Goal: Check status: Check status

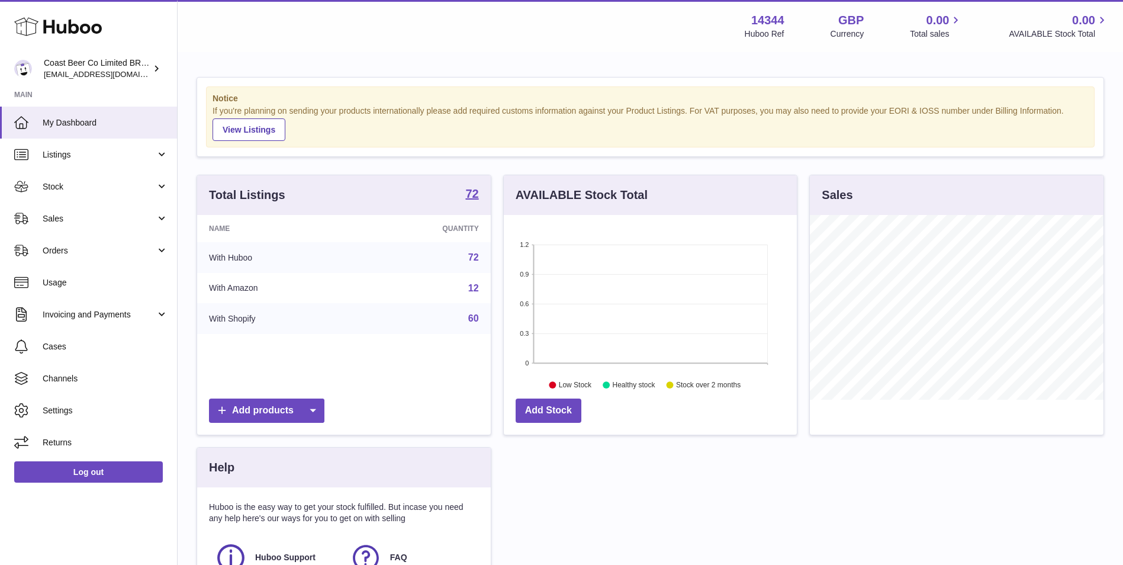
scroll to position [185, 293]
click at [93, 186] on span "Stock" at bounding box center [99, 186] width 113 height 11
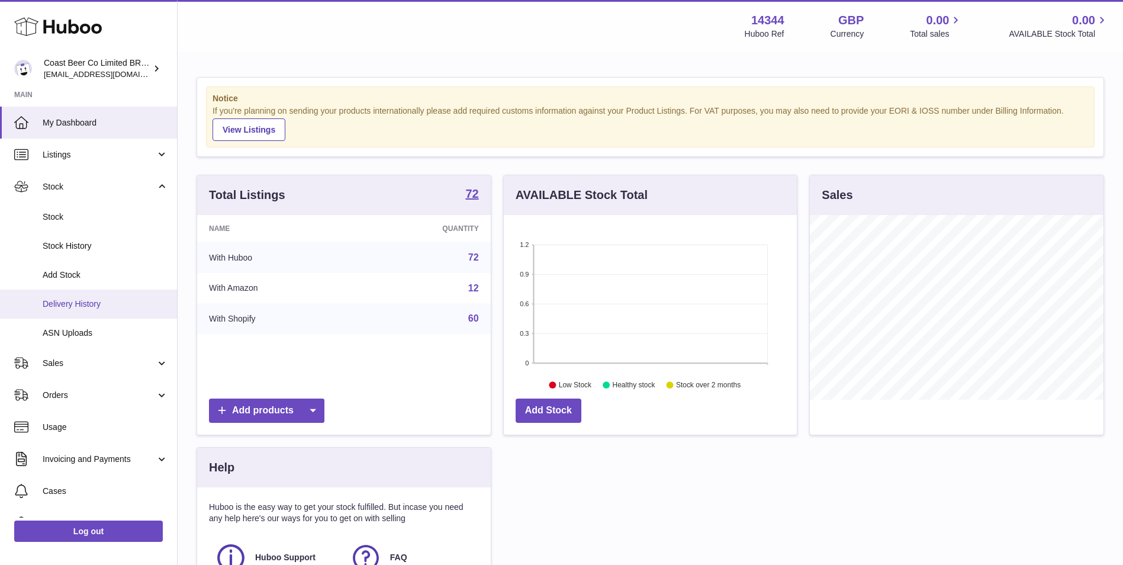
click at [101, 297] on link "Delivery History" at bounding box center [88, 303] width 177 height 29
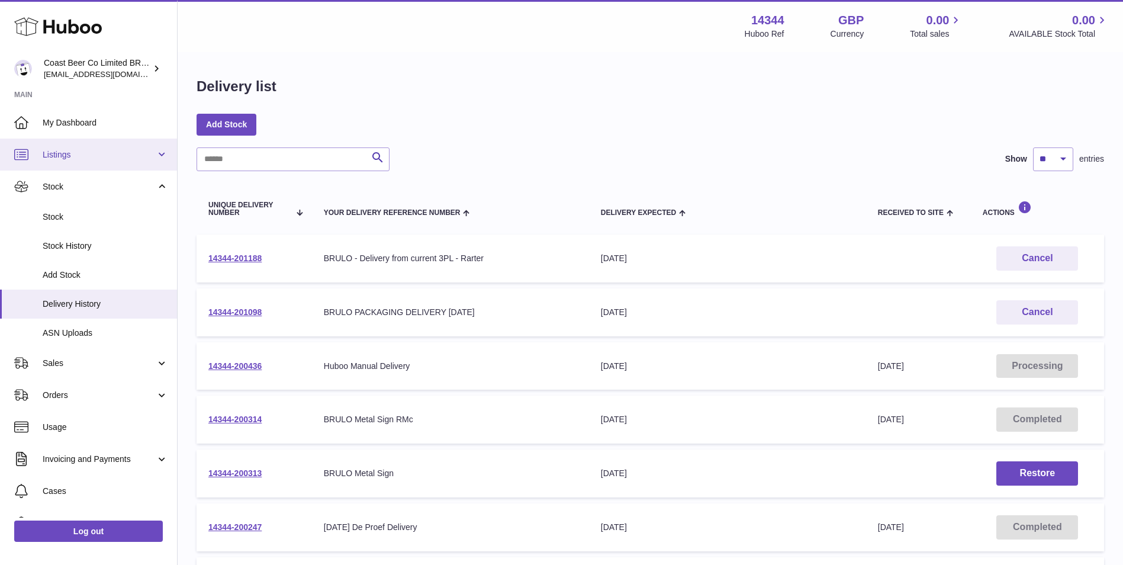
click at [115, 147] on link "Listings" at bounding box center [88, 154] width 177 height 32
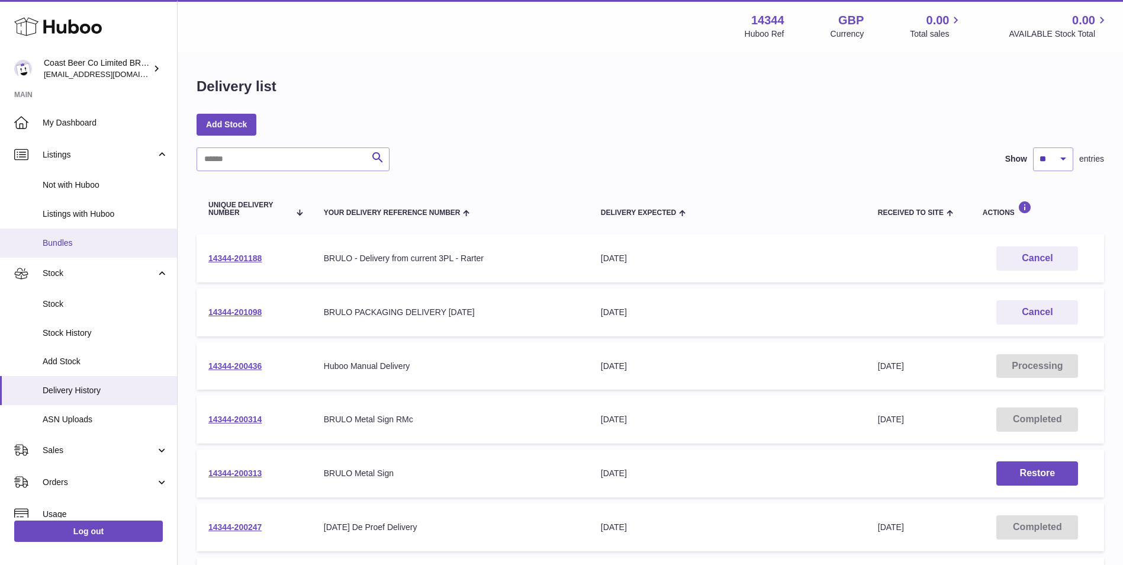
click at [111, 243] on span "Bundles" at bounding box center [105, 242] width 125 height 11
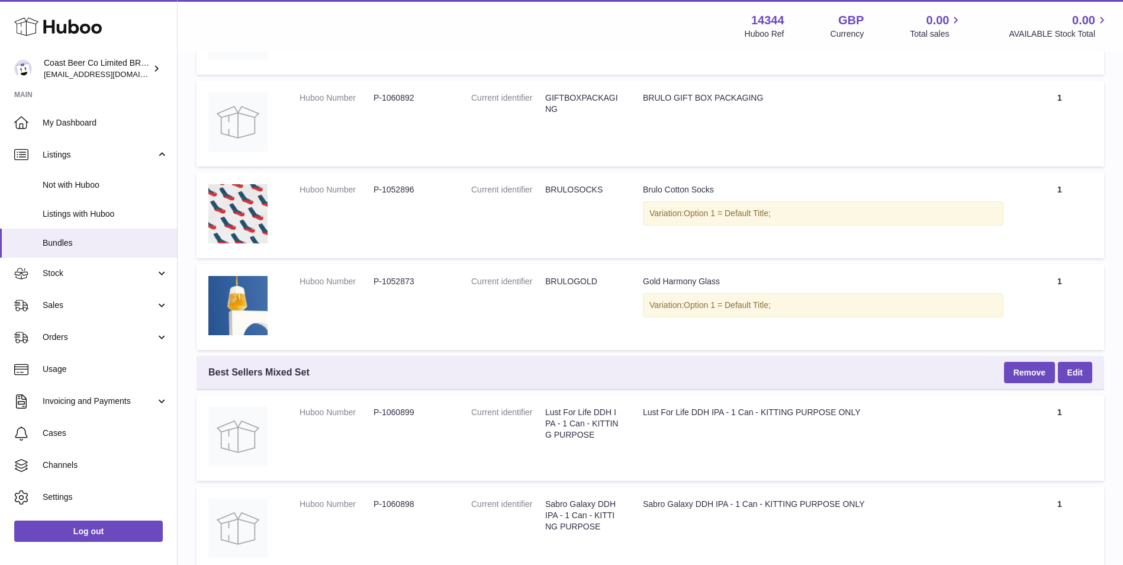
scroll to position [2762, 0]
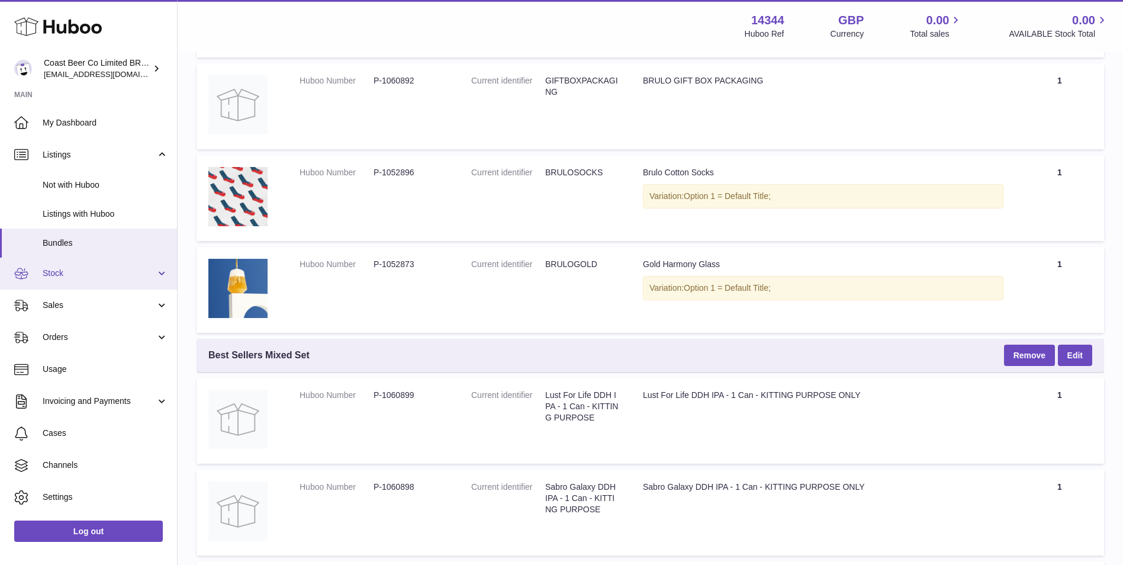
click at [102, 272] on span "Stock" at bounding box center [99, 273] width 113 height 11
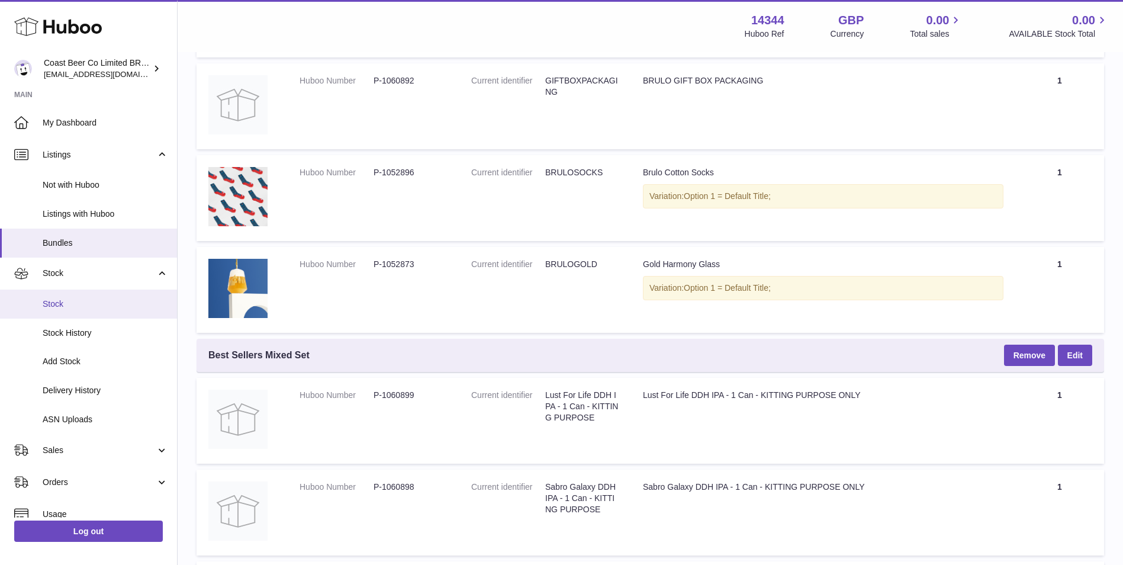
scroll to position [99, 0]
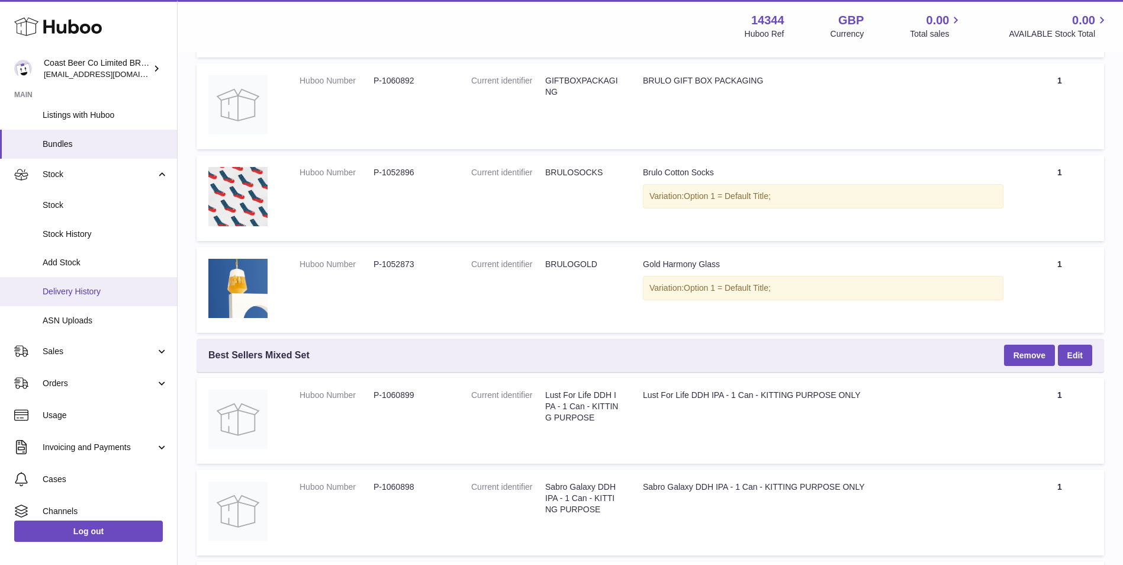
click at [99, 298] on link "Delivery History" at bounding box center [88, 291] width 177 height 29
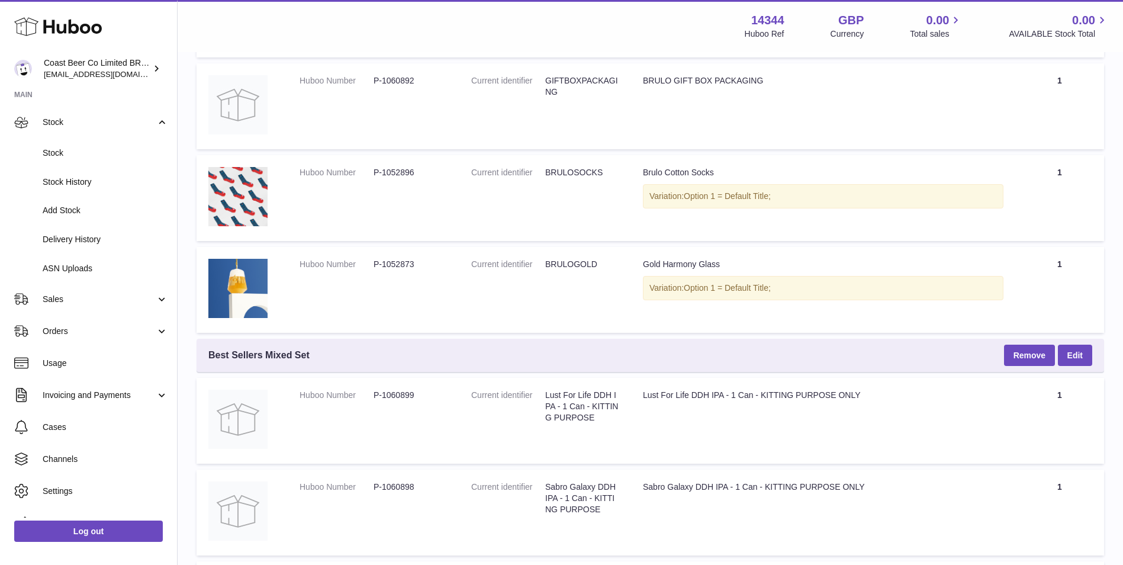
scroll to position [172, 0]
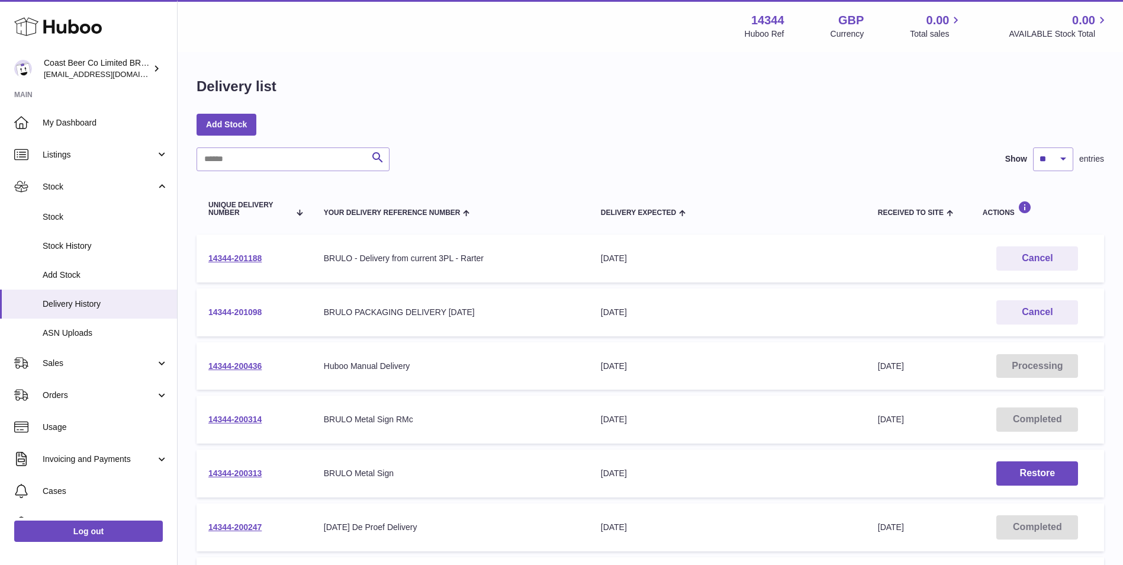
click at [241, 310] on link "14344-201098" at bounding box center [234, 311] width 53 height 9
click at [239, 256] on link "14344-201188" at bounding box center [234, 257] width 53 height 9
click at [248, 257] on link "14344-201188" at bounding box center [234, 257] width 53 height 9
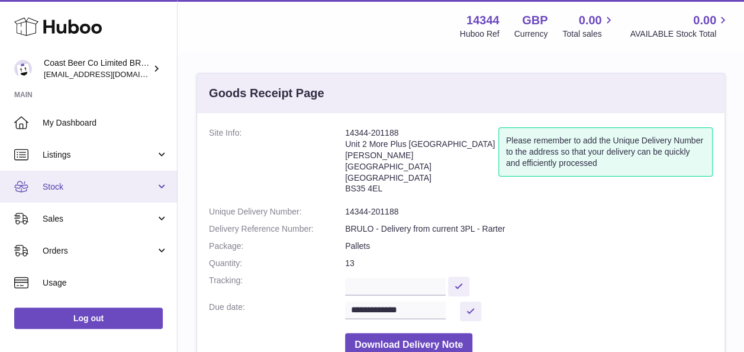
scroll to position [30, 0]
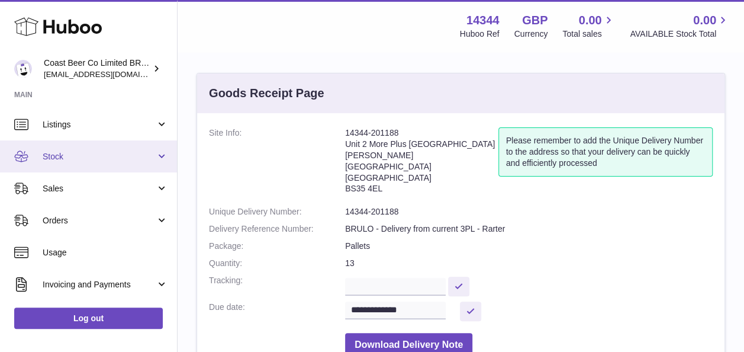
click at [117, 156] on span "Stock" at bounding box center [99, 156] width 113 height 11
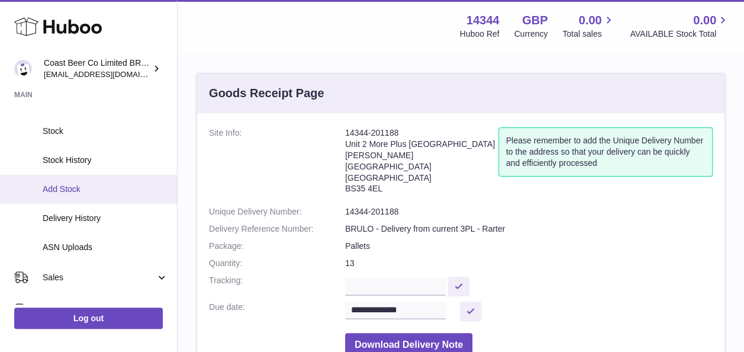
scroll to position [86, 0]
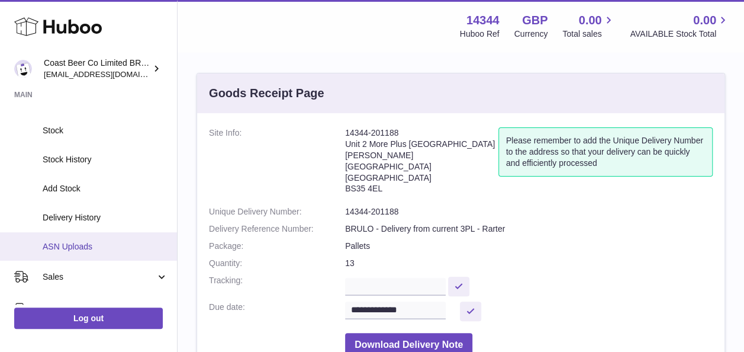
click at [125, 250] on span "ASN Uploads" at bounding box center [105, 246] width 125 height 11
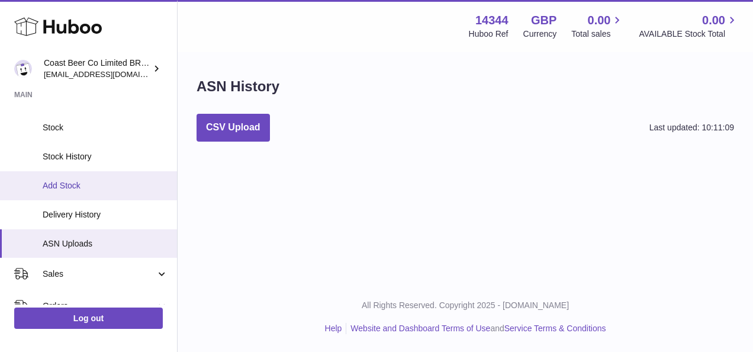
scroll to position [93, 0]
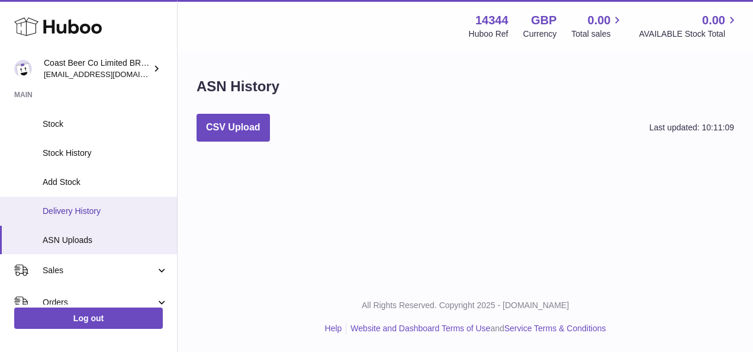
click at [135, 217] on link "Delivery History" at bounding box center [88, 210] width 177 height 29
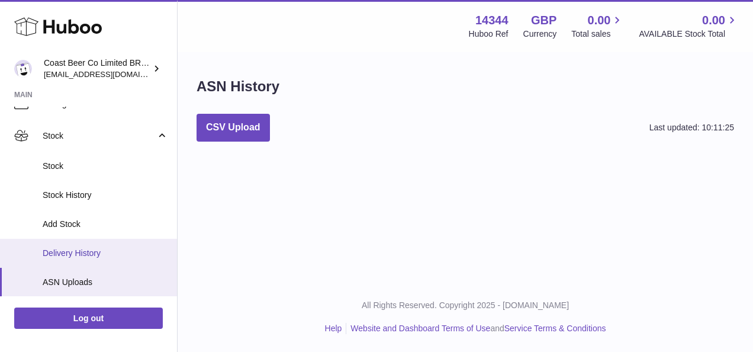
scroll to position [50, 0]
click at [110, 259] on link "Delivery History" at bounding box center [88, 253] width 177 height 29
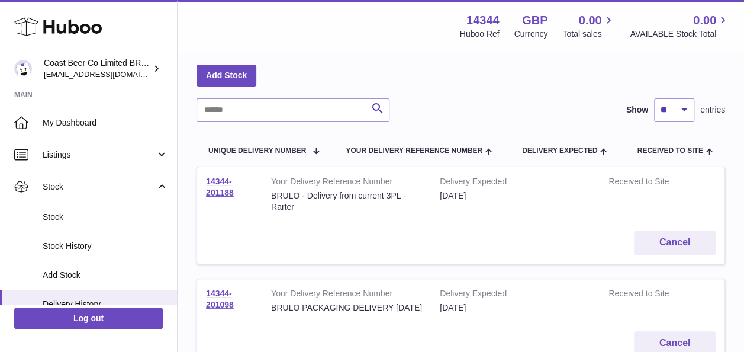
scroll to position [50, 0]
click at [220, 181] on link "14344-201188" at bounding box center [220, 186] width 28 height 21
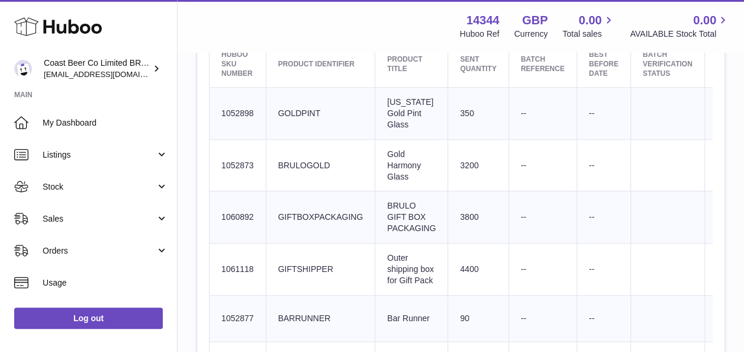
scroll to position [414, 0]
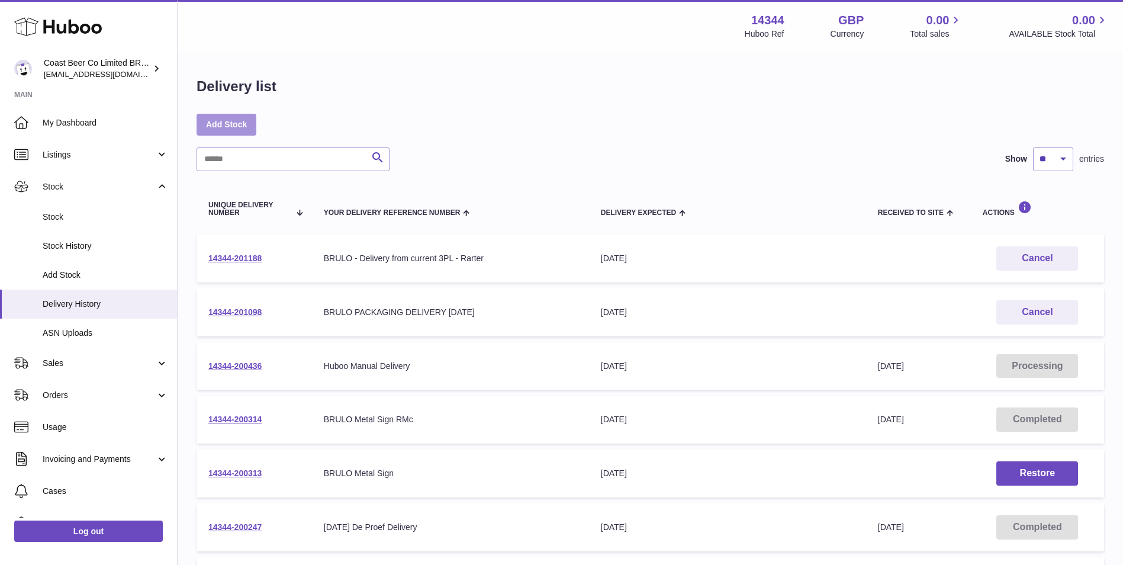
click at [231, 117] on link "Add Stock" at bounding box center [226, 124] width 60 height 21
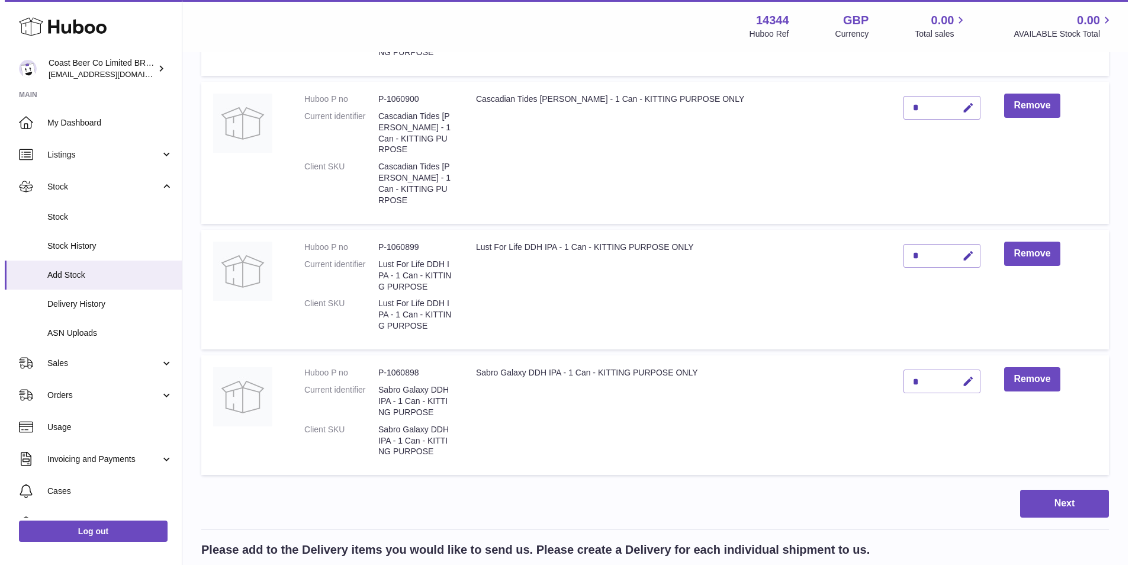
scroll to position [395, 0]
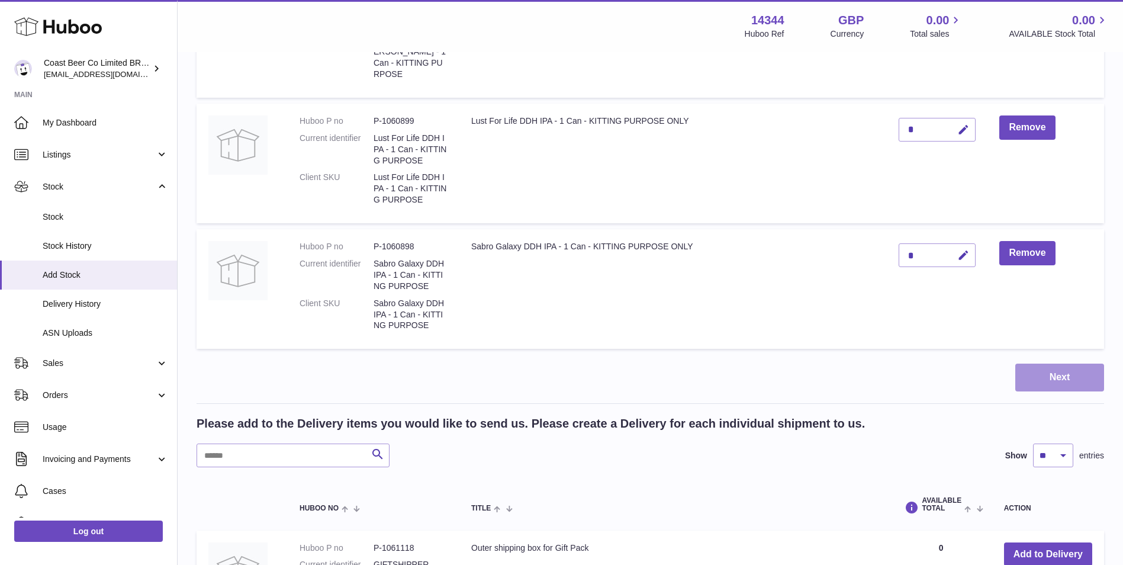
click at [1051, 363] on button "Next" at bounding box center [1059, 377] width 89 height 28
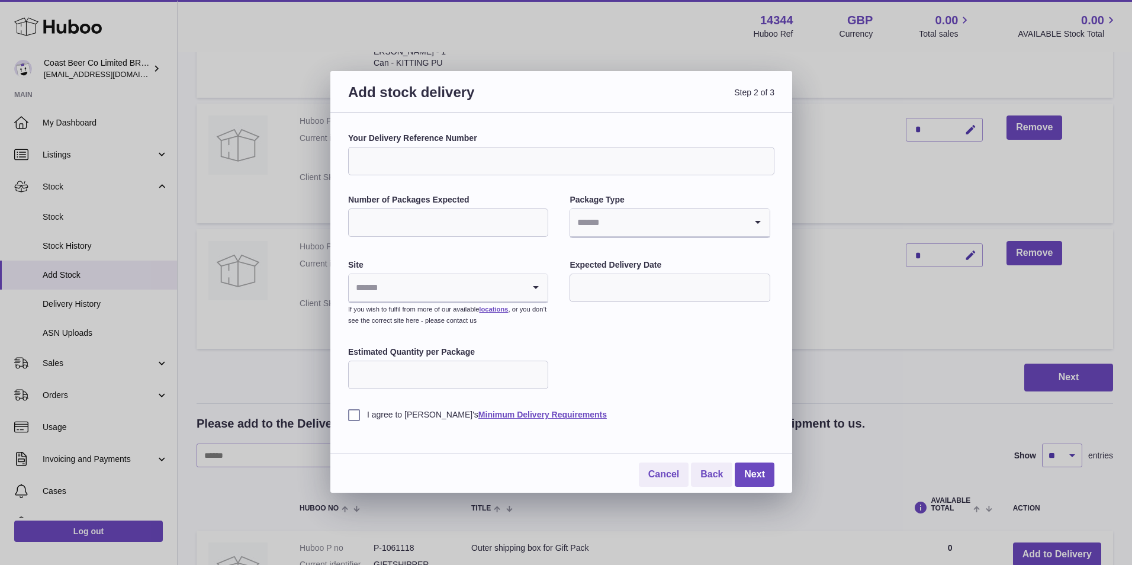
drag, startPoint x: 455, startPoint y: 222, endPoint x: 460, endPoint y: 230, distance: 9.7
click at [455, 222] on input "Number of Packages Expected" at bounding box center [448, 222] width 200 height 28
click at [474, 210] on input "Number of Packages Expected" at bounding box center [448, 222] width 200 height 28
click at [624, 349] on div "Your Delivery Reference Number Number of Packages Expected Package Type Loading…" at bounding box center [561, 277] width 426 height 288
click at [514, 289] on input "Search for option" at bounding box center [436, 287] width 175 height 27
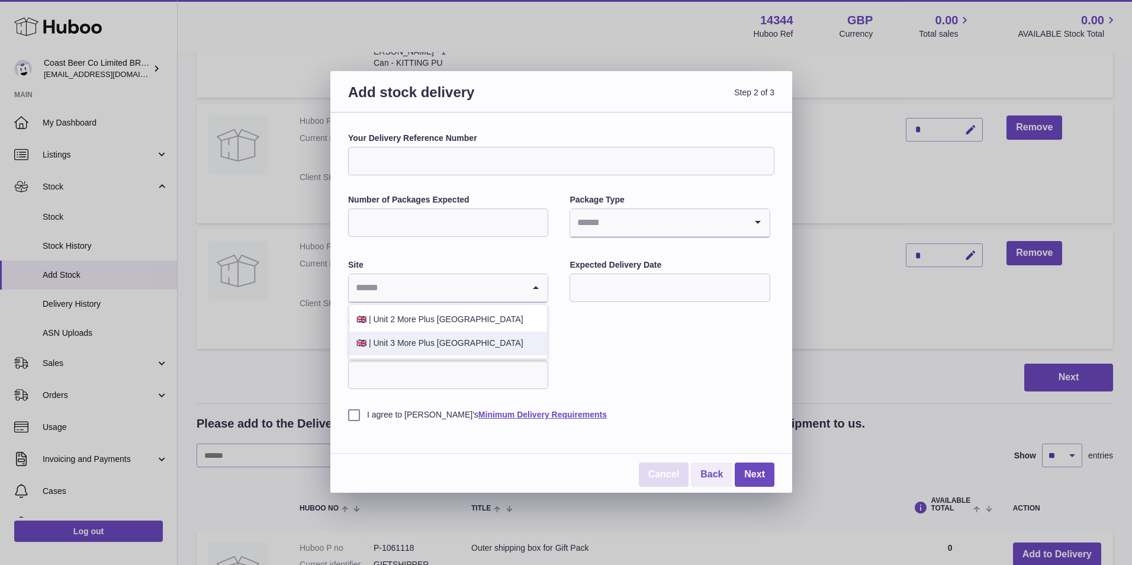
click at [672, 476] on link "Cancel" at bounding box center [664, 474] width 50 height 24
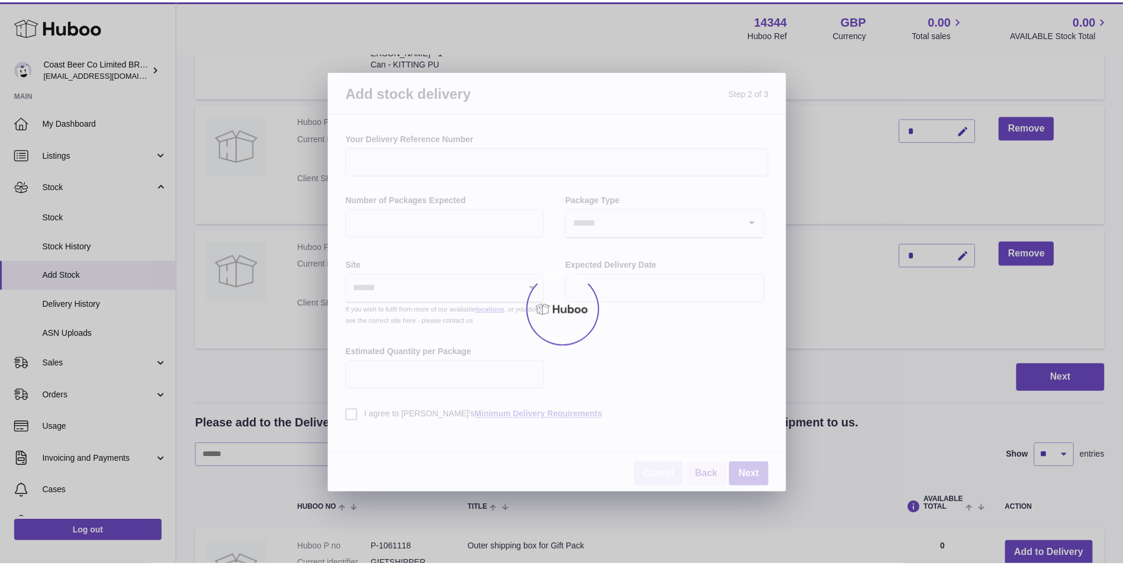
scroll to position [18, 0]
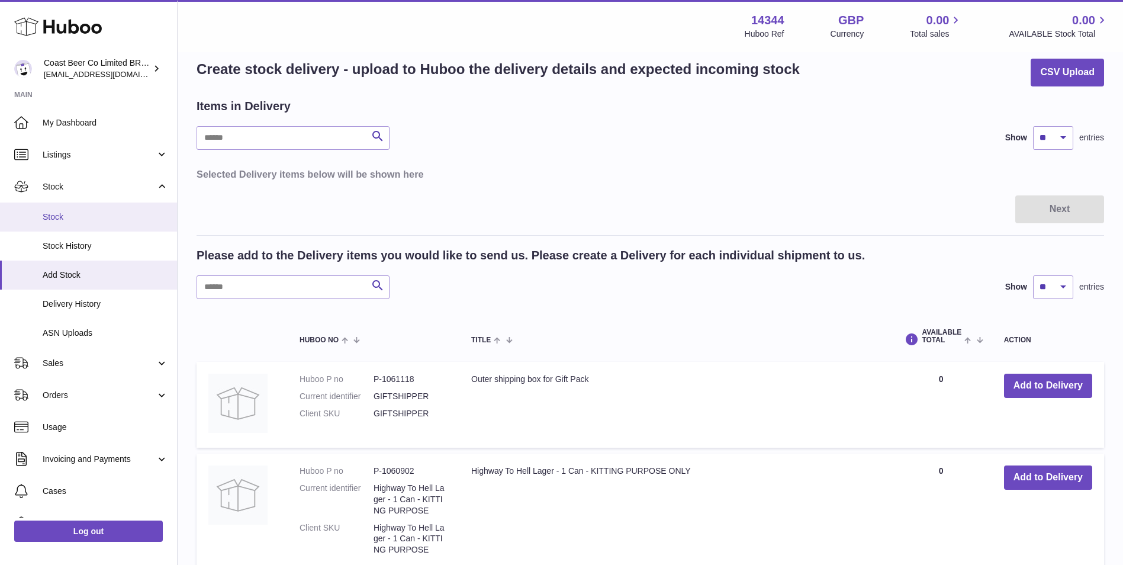
click at [66, 217] on span "Stock" at bounding box center [105, 216] width 125 height 11
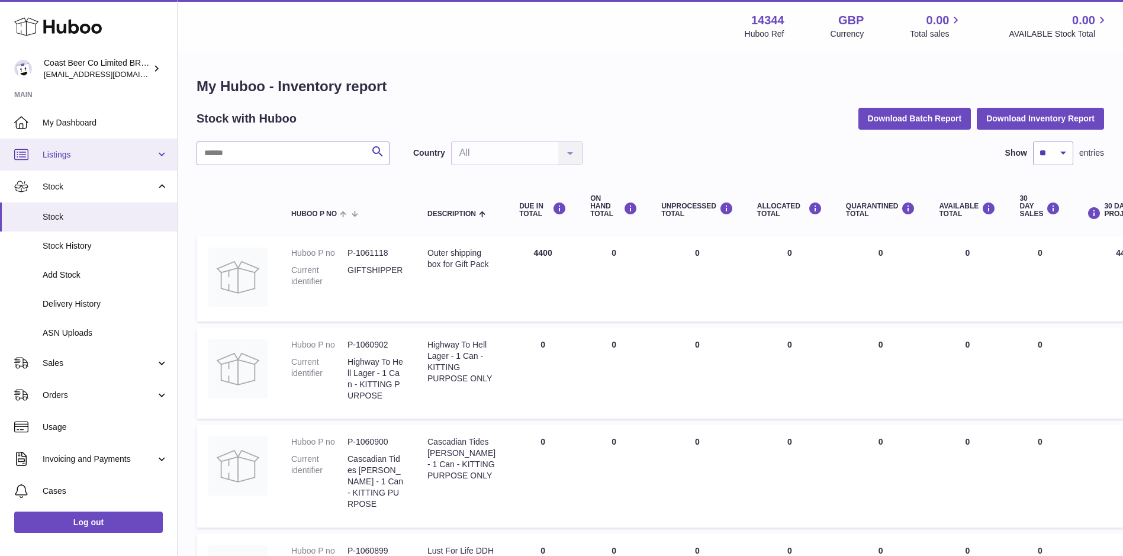
click at [86, 160] on span "Listings" at bounding box center [99, 154] width 113 height 11
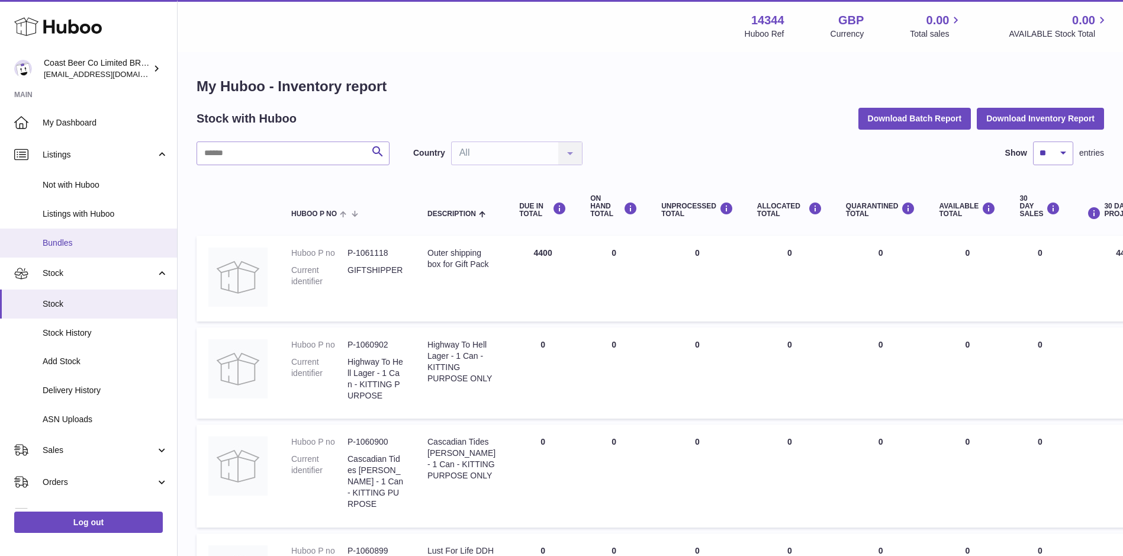
click at [96, 241] on span "Bundles" at bounding box center [105, 242] width 125 height 11
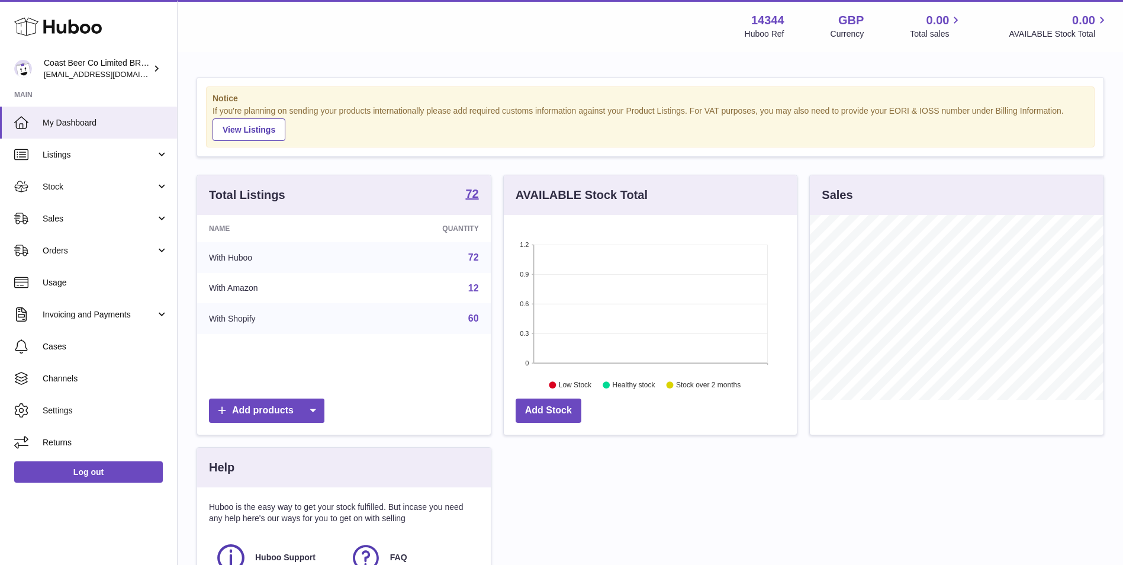
scroll to position [185, 293]
click at [104, 185] on span "Stock" at bounding box center [99, 186] width 113 height 11
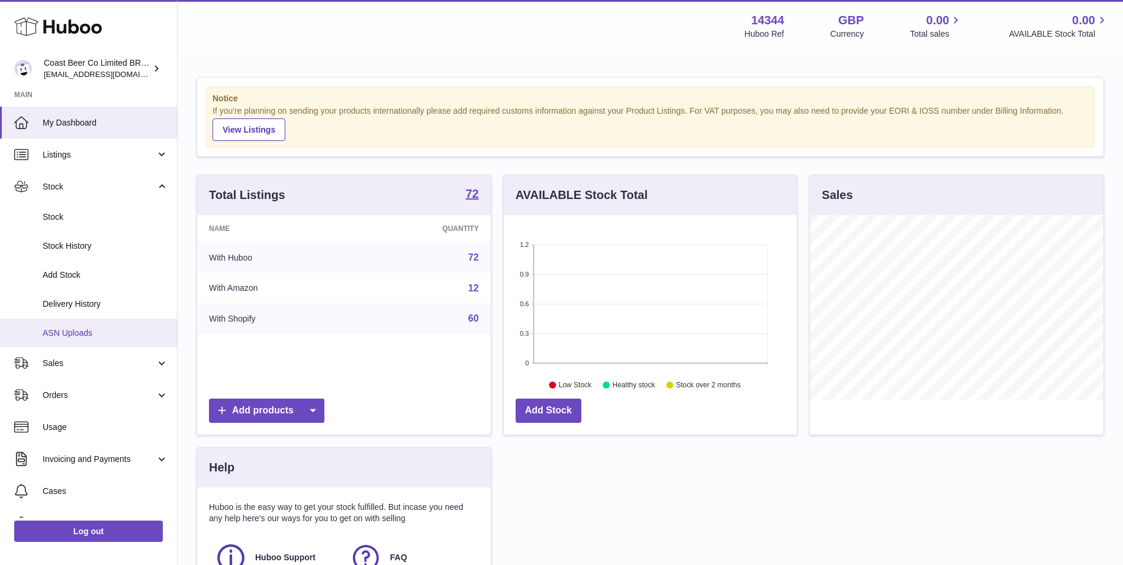
scroll to position [85, 0]
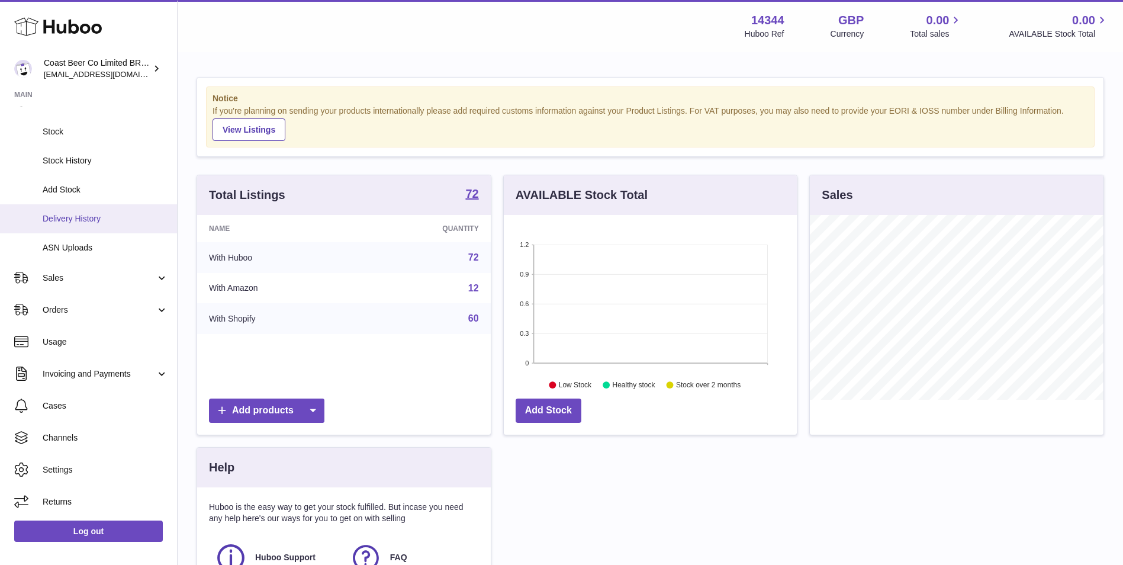
click at [98, 209] on link "Delivery History" at bounding box center [88, 218] width 177 height 29
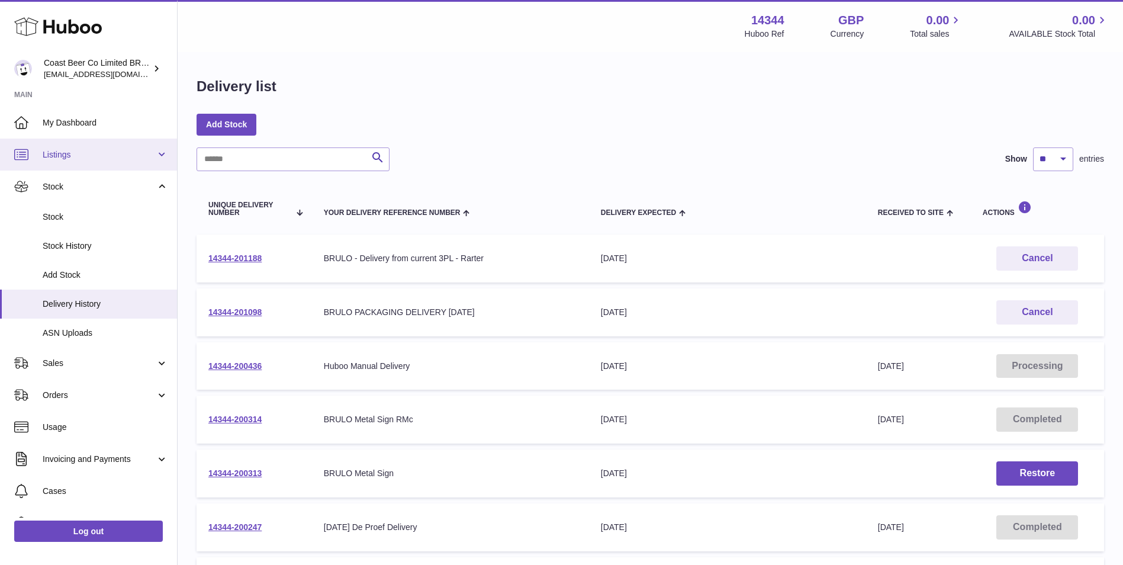
click at [99, 155] on span "Listings" at bounding box center [99, 154] width 113 height 11
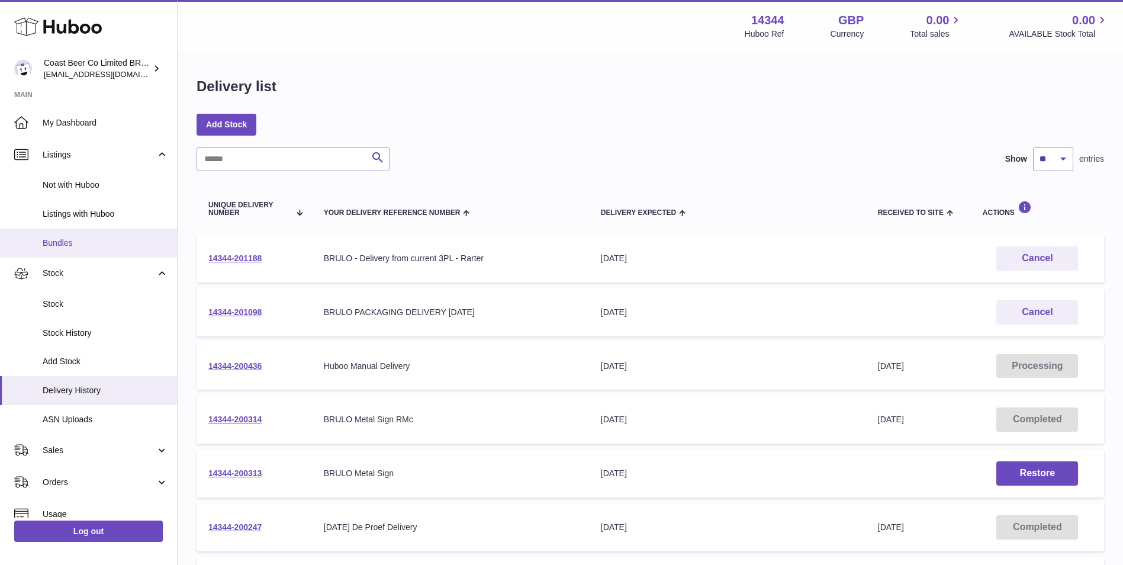
click at [85, 241] on span "Bundles" at bounding box center [105, 242] width 125 height 11
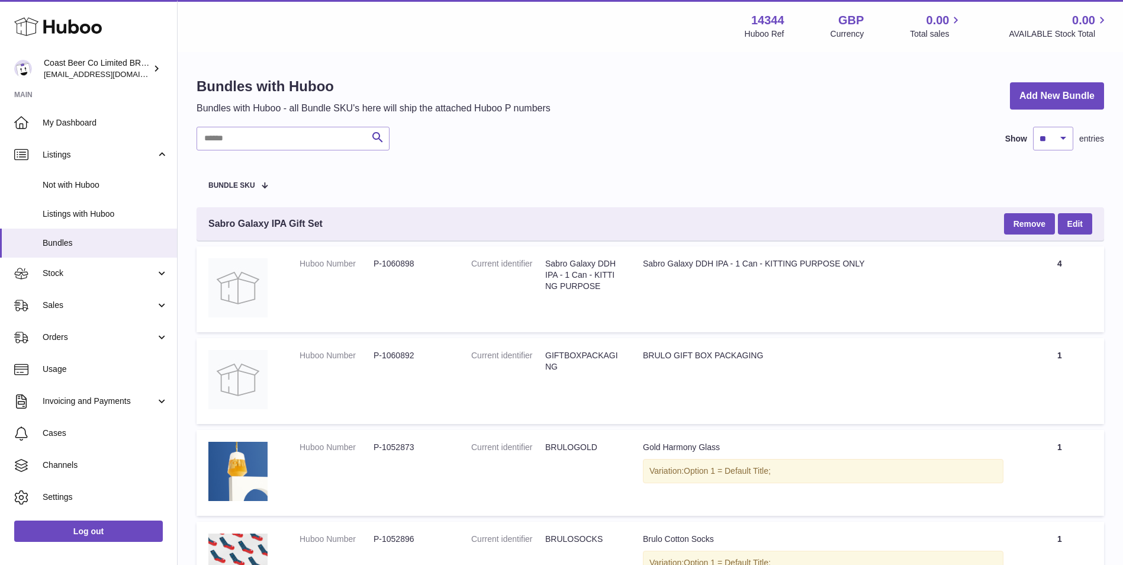
scroll to position [99, 0]
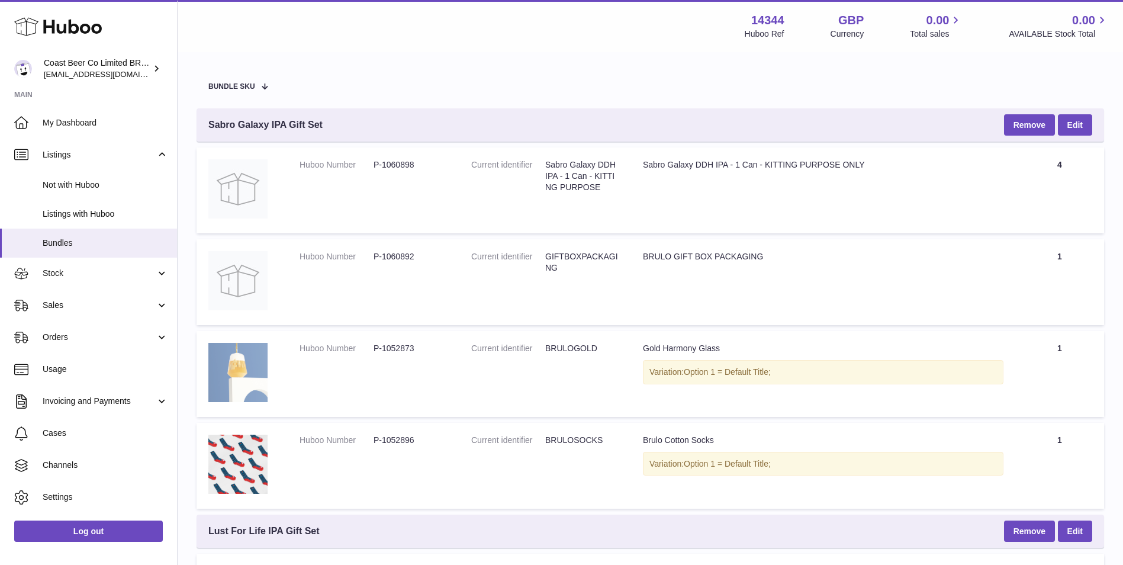
click at [237, 379] on img at bounding box center [237, 372] width 59 height 59
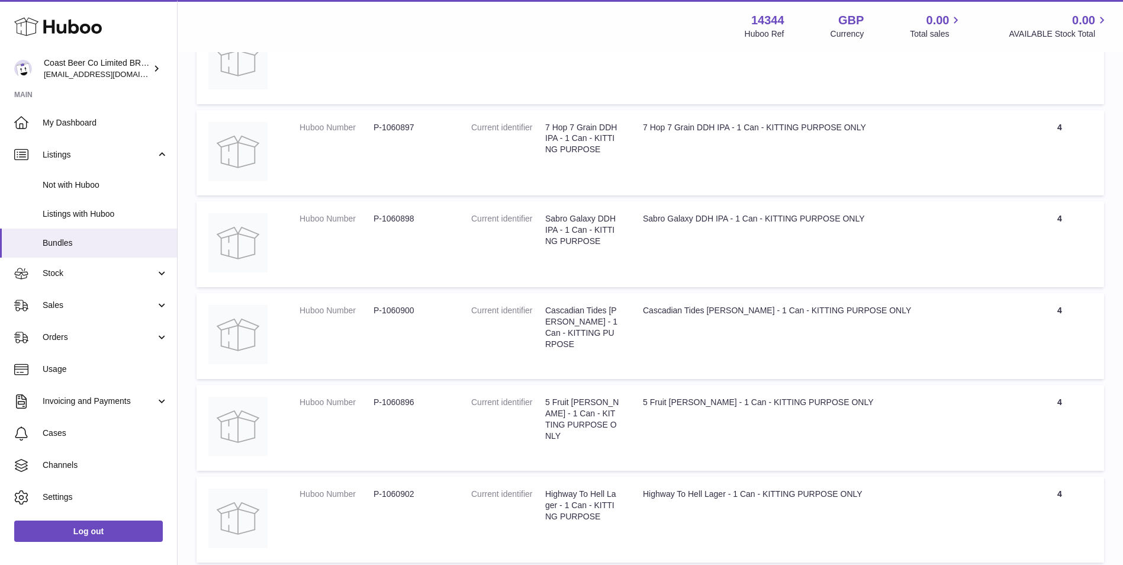
scroll to position [4925, 0]
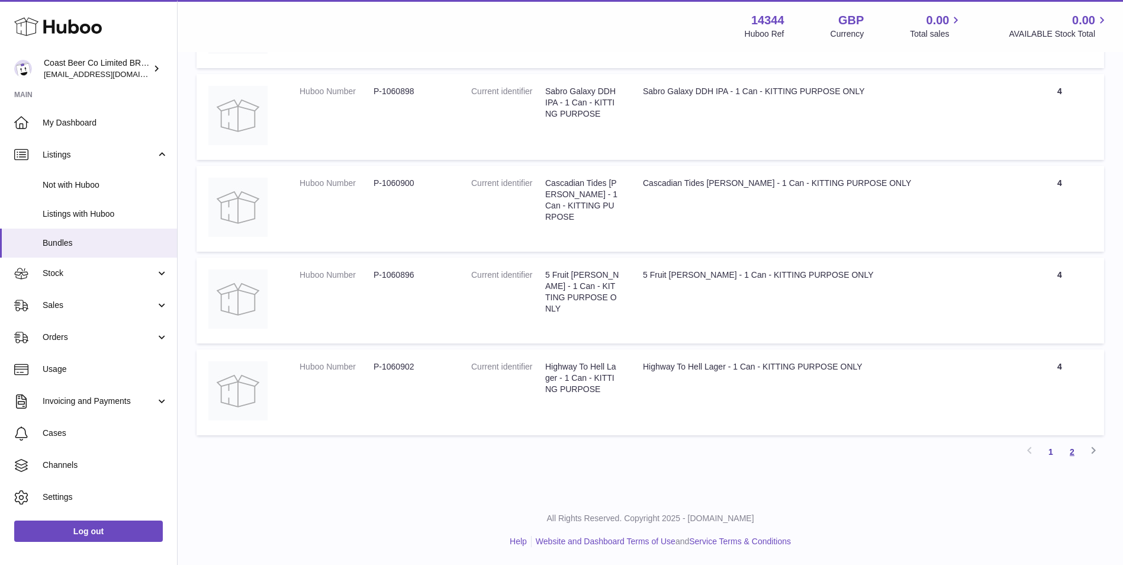
click at [1074, 446] on link "2" at bounding box center [1071, 451] width 21 height 21
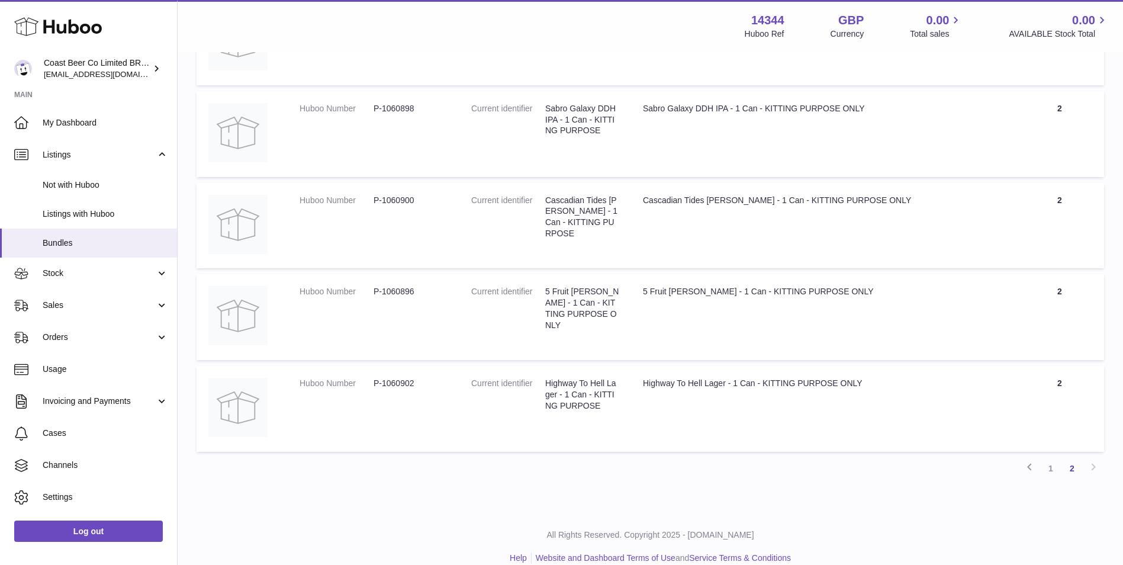
scroll to position [447, 0]
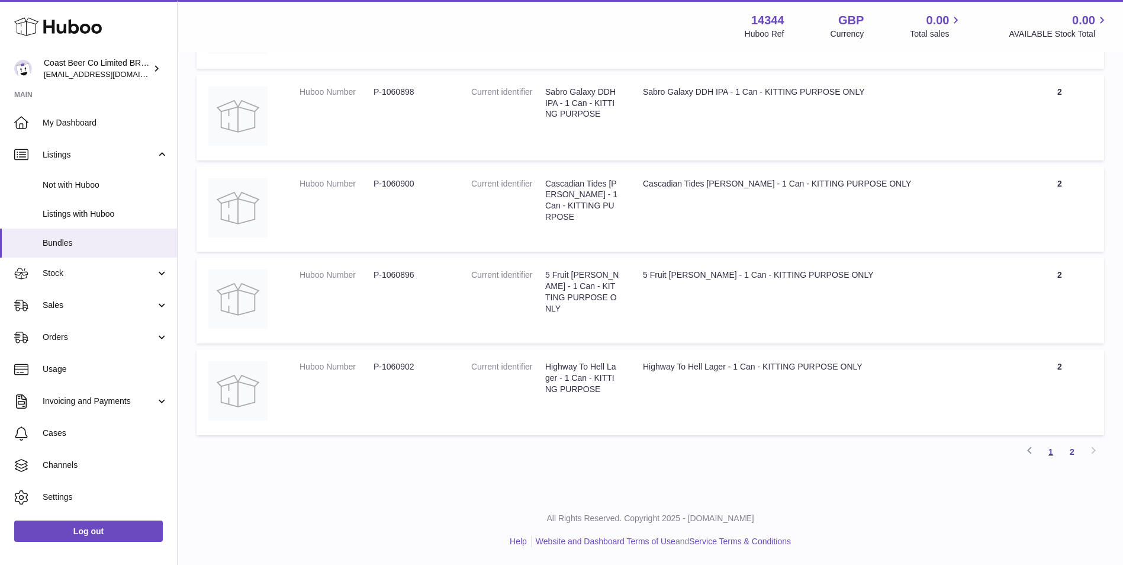
click at [1059, 452] on link "1" at bounding box center [1050, 451] width 21 height 21
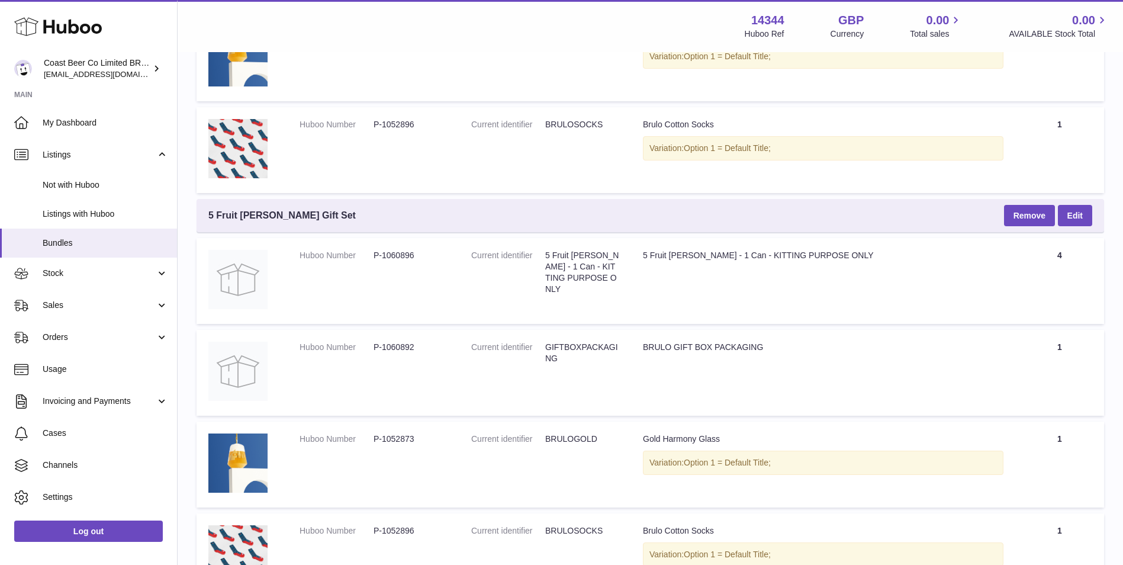
scroll to position [4037, 0]
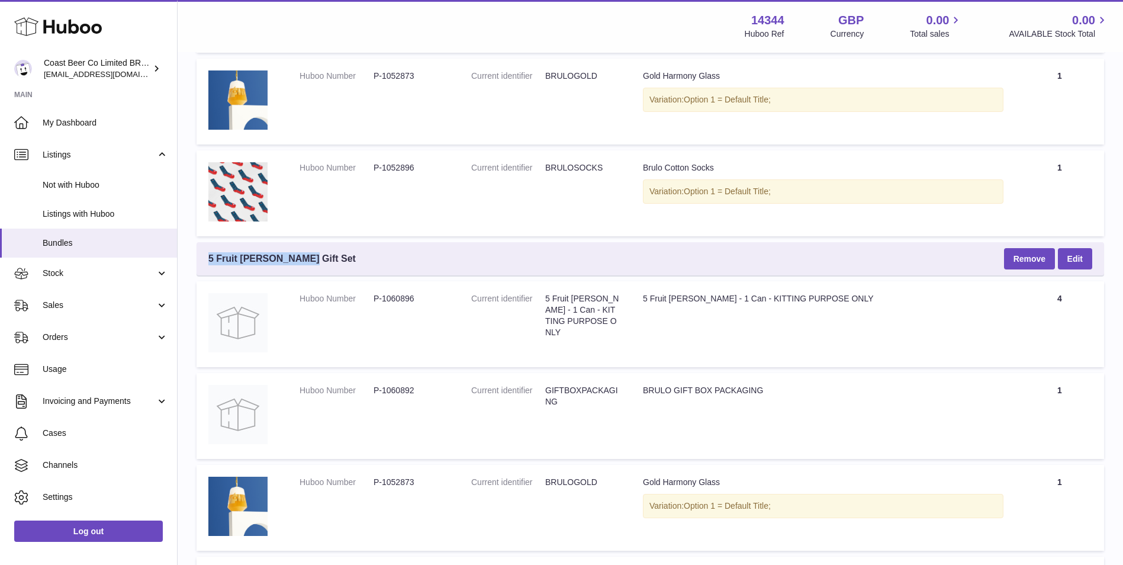
drag, startPoint x: 344, startPoint y: 260, endPoint x: 199, endPoint y: 252, distance: 145.2
click at [199, 252] on div "5 Fruit [PERSON_NAME] Gift Set Remove Edit" at bounding box center [649, 258] width 907 height 33
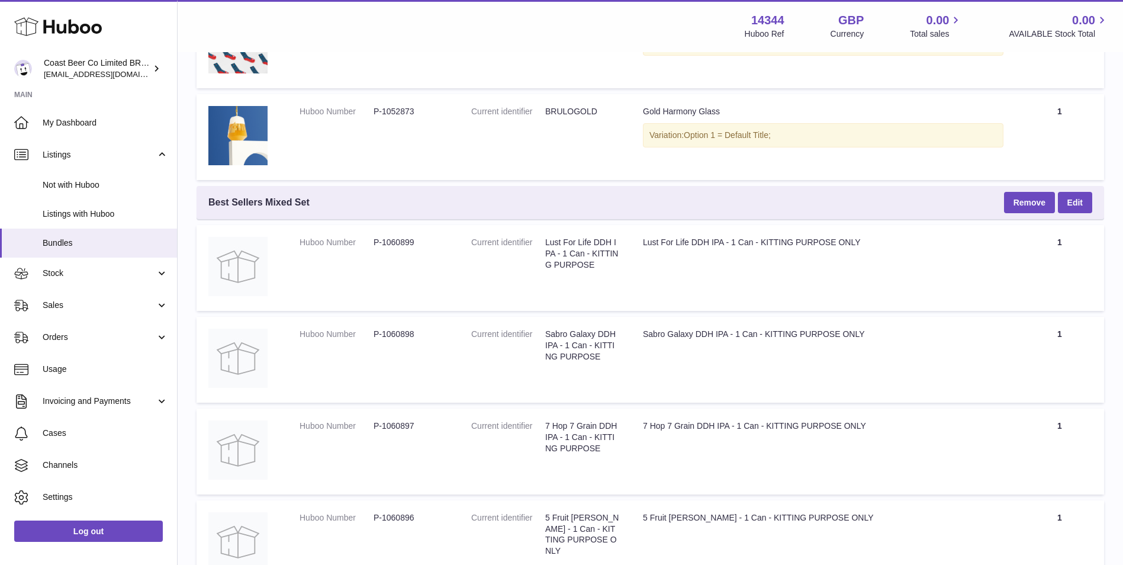
scroll to position [2853, 0]
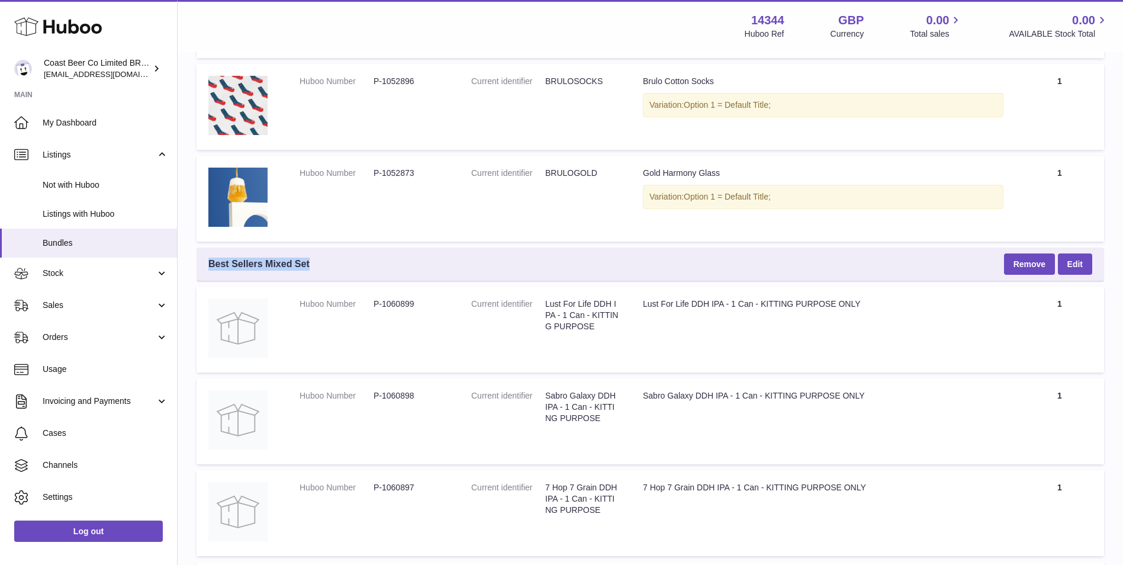
drag, startPoint x: 354, startPoint y: 259, endPoint x: 203, endPoint y: 259, distance: 150.9
click at [203, 259] on div "Best Sellers Mixed Set Remove Edit" at bounding box center [649, 263] width 907 height 33
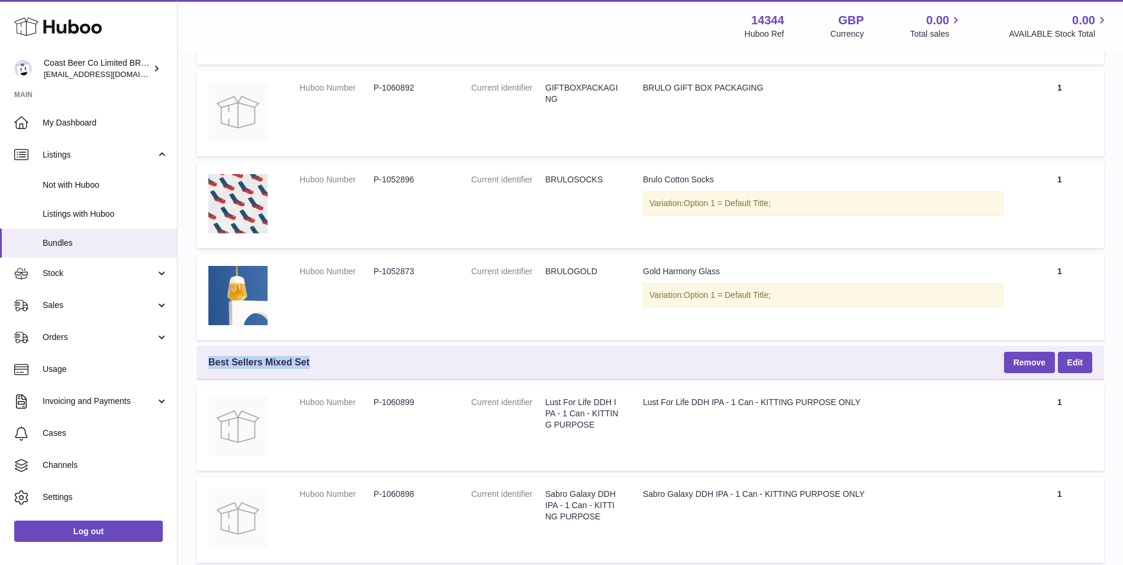
scroll to position [2754, 0]
copy span "Best Sellers Mixed Set"
click at [304, 355] on div "Best Sellers Mixed Set Remove Edit" at bounding box center [649, 362] width 907 height 33
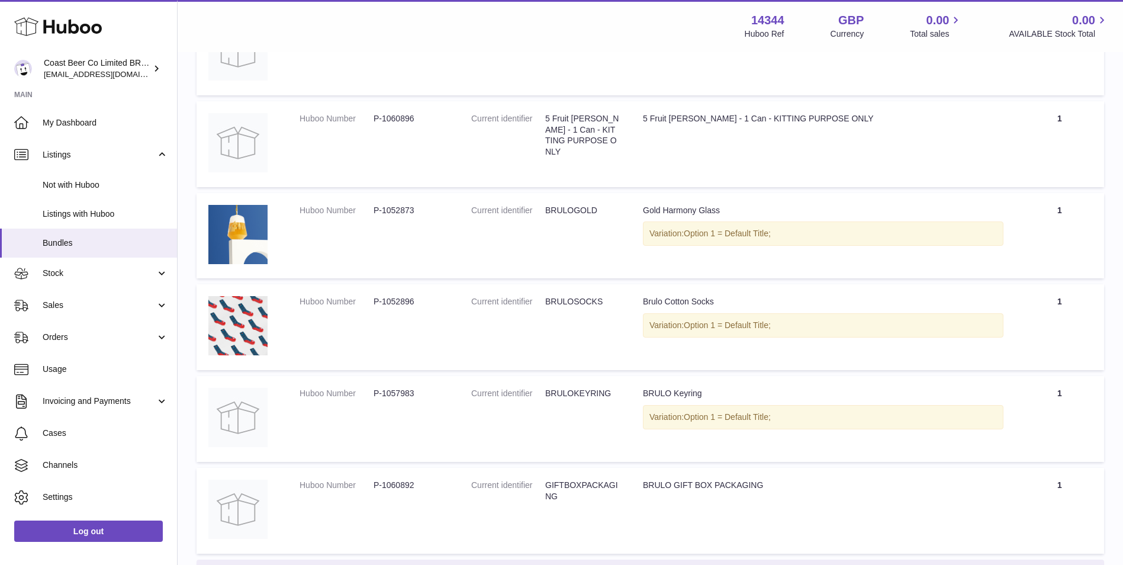
scroll to position [3445, 0]
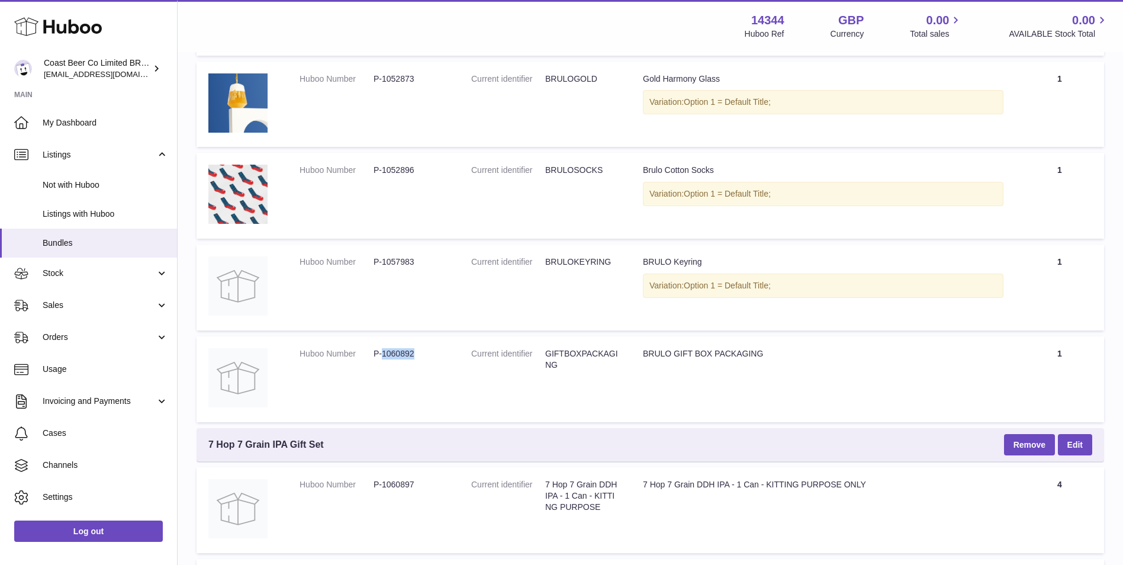
drag, startPoint x: 429, startPoint y: 357, endPoint x: 384, endPoint y: 361, distance: 45.7
click at [384, 361] on dl "Huboo Number P-1060892" at bounding box center [373, 356] width 148 height 17
copy dd "1060892"
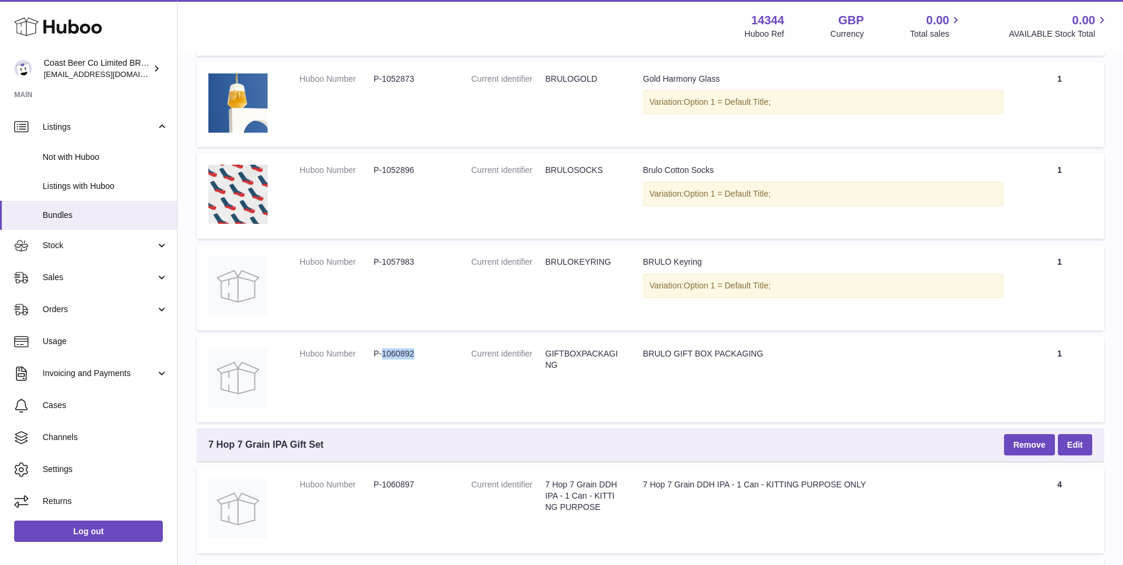
drag, startPoint x: 95, startPoint y: 252, endPoint x: 105, endPoint y: 266, distance: 17.1
click at [95, 252] on link "Stock" at bounding box center [88, 246] width 177 height 32
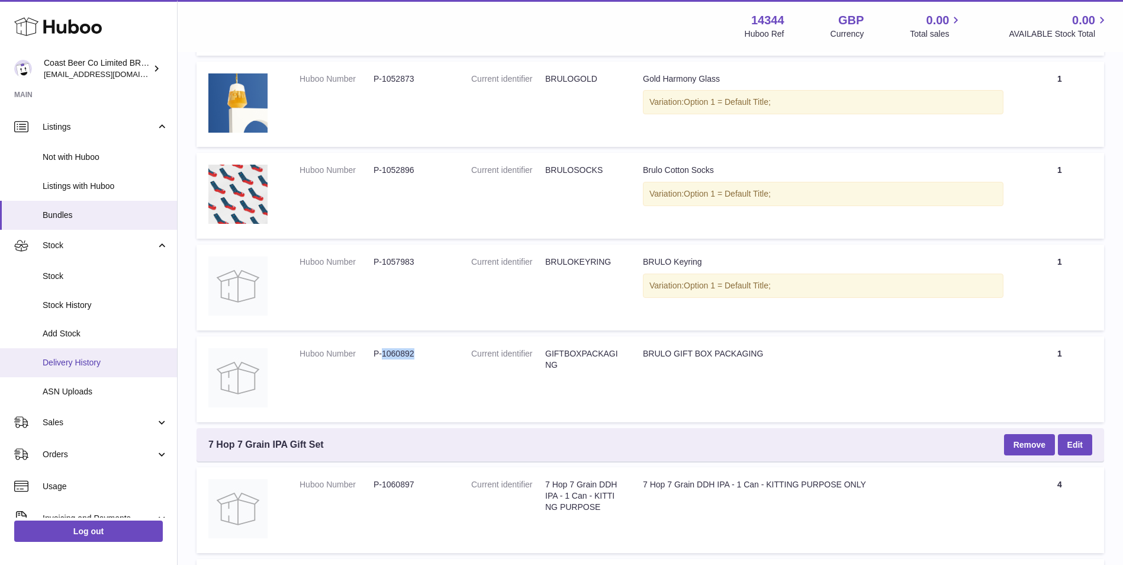
click at [108, 359] on span "Delivery History" at bounding box center [105, 362] width 125 height 11
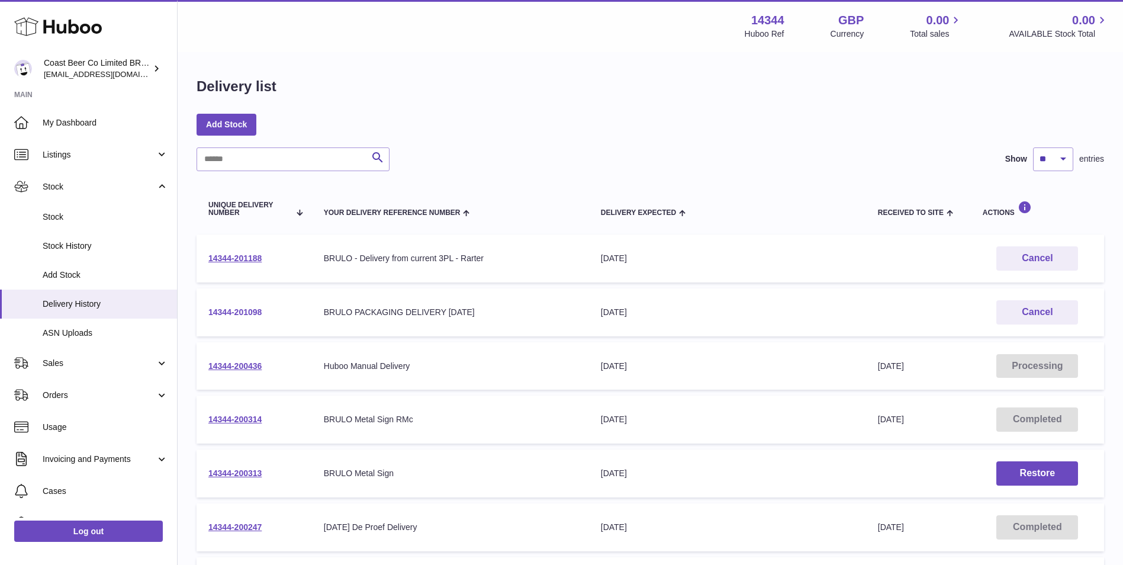
click at [236, 314] on link "14344-201098" at bounding box center [234, 311] width 53 height 9
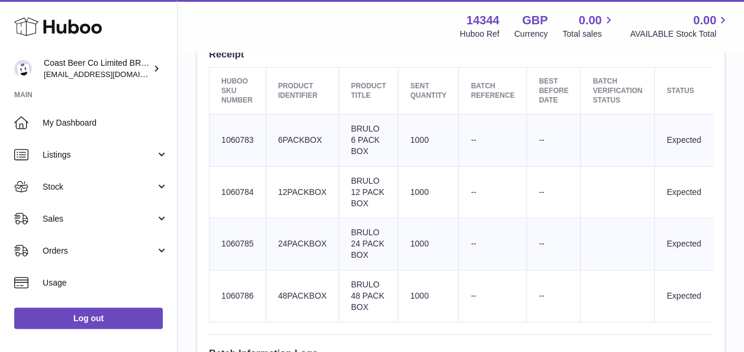
scroll to position [404, 0]
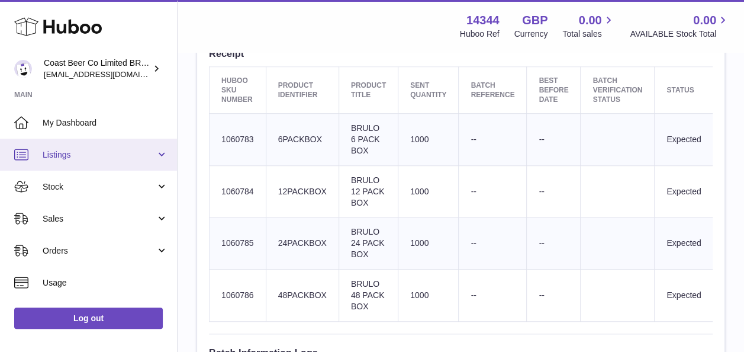
click at [49, 169] on link "Listings" at bounding box center [88, 154] width 177 height 32
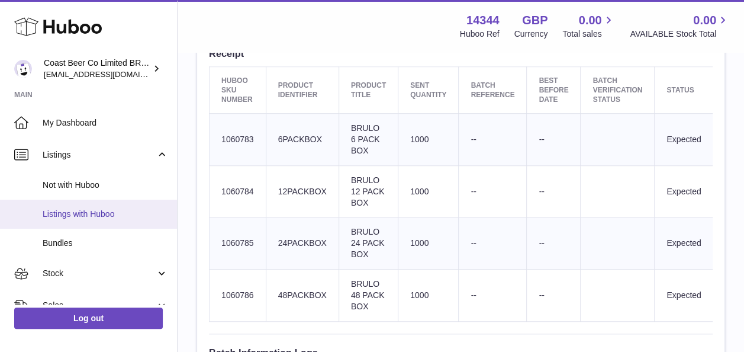
click at [96, 209] on span "Listings with Huboo" at bounding box center [105, 213] width 125 height 11
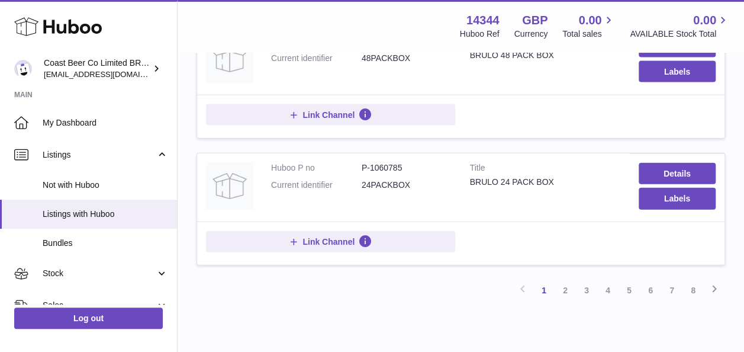
scroll to position [1304, 0]
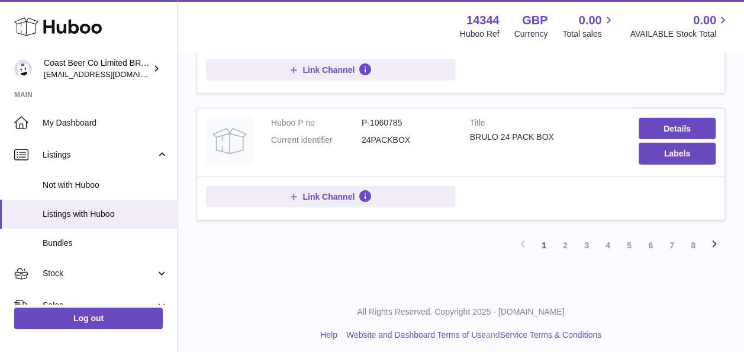
click at [711, 236] on icon at bounding box center [714, 243] width 14 height 15
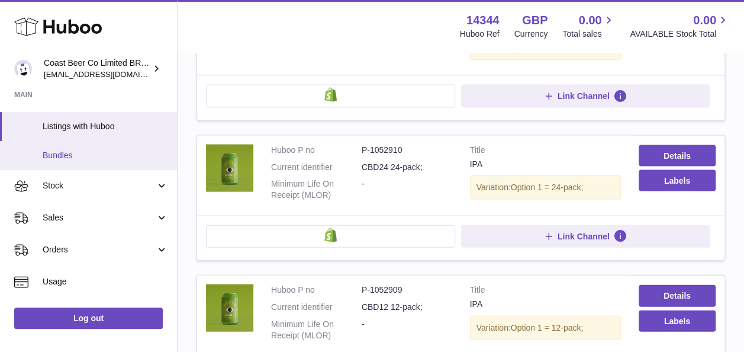
scroll to position [90, 0]
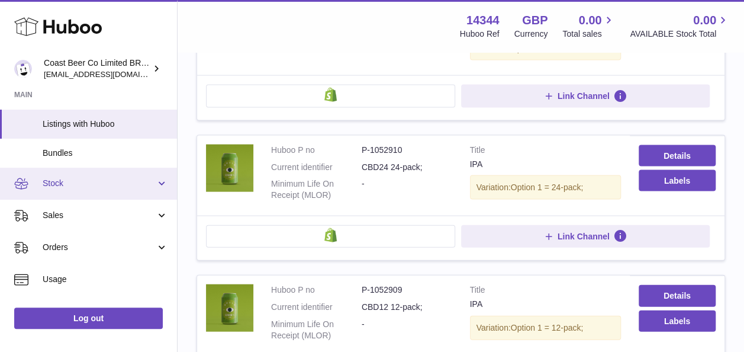
click at [96, 176] on link "Stock" at bounding box center [88, 183] width 177 height 32
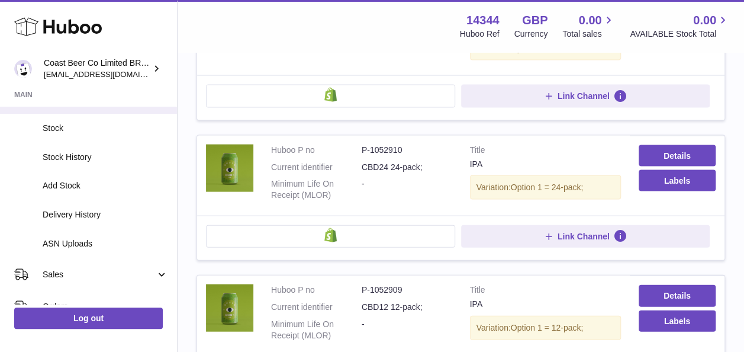
scroll to position [176, 0]
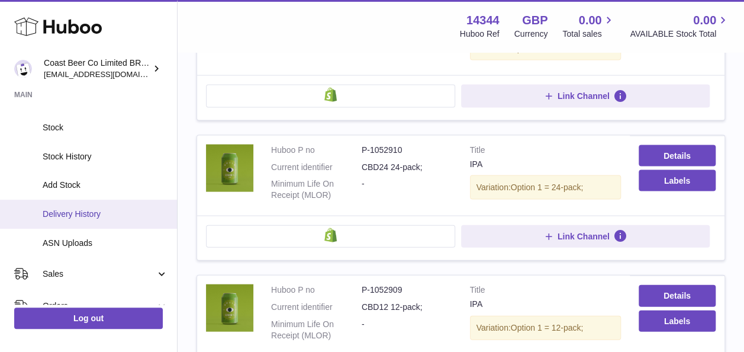
click at [116, 226] on link "Delivery History" at bounding box center [88, 213] width 177 height 29
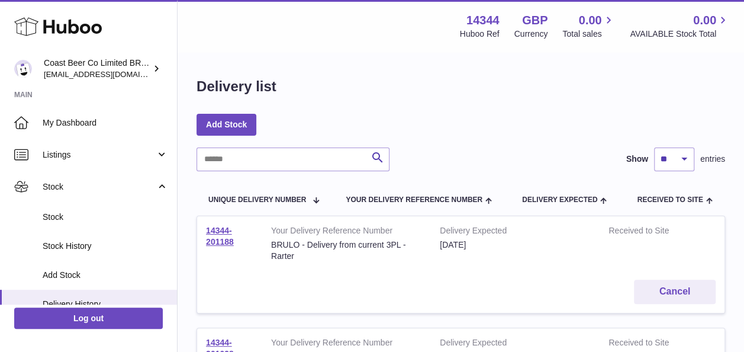
scroll to position [127, 0]
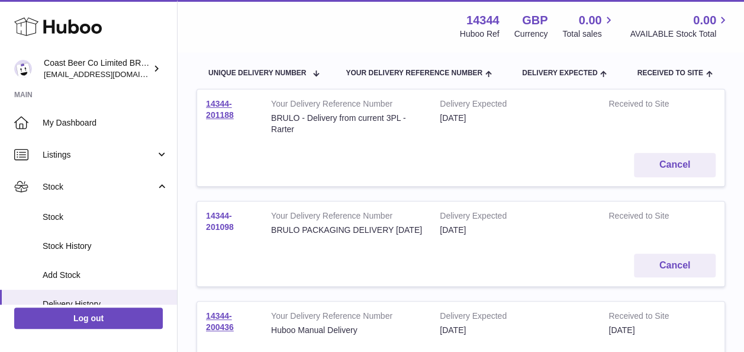
click at [218, 223] on link "14344-201098" at bounding box center [220, 221] width 28 height 21
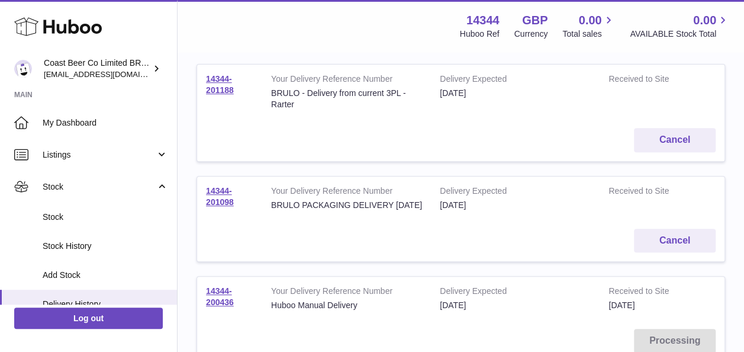
scroll to position [140, 0]
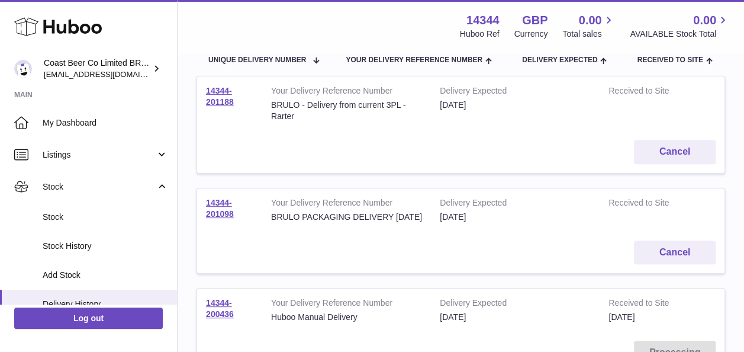
click at [215, 107] on td "14344-201188" at bounding box center [229, 103] width 65 height 54
click at [215, 97] on link "14344-201188" at bounding box center [220, 96] width 28 height 21
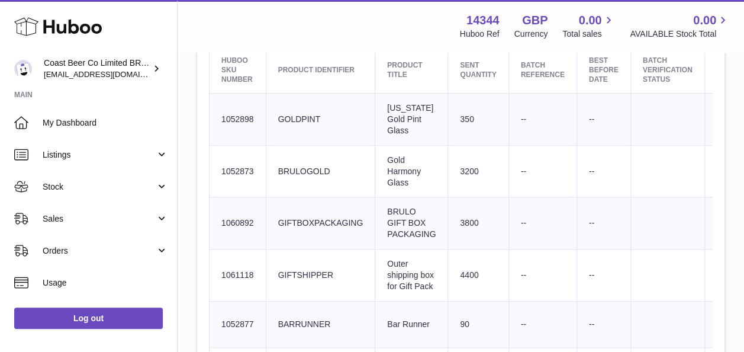
scroll to position [425, 0]
drag, startPoint x: 439, startPoint y: 268, endPoint x: 378, endPoint y: 247, distance: 64.9
click at [378, 249] on td "Product title Outer shipping box for Gift Pack" at bounding box center [411, 275] width 73 height 52
copy td "Outer shipping box for Gift Pack"
drag, startPoint x: 437, startPoint y: 216, endPoint x: 385, endPoint y: 198, distance: 54.7
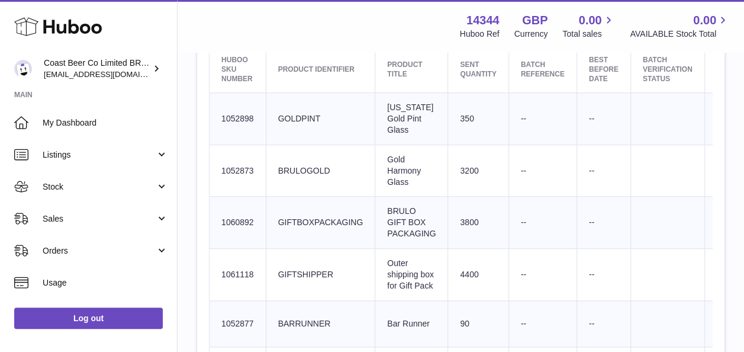
click at [385, 198] on td "Product title BRULO GIFT BOX PACKAGING" at bounding box center [411, 222] width 73 height 52
copy td "BRULO GIFT BOX PACKAGING"
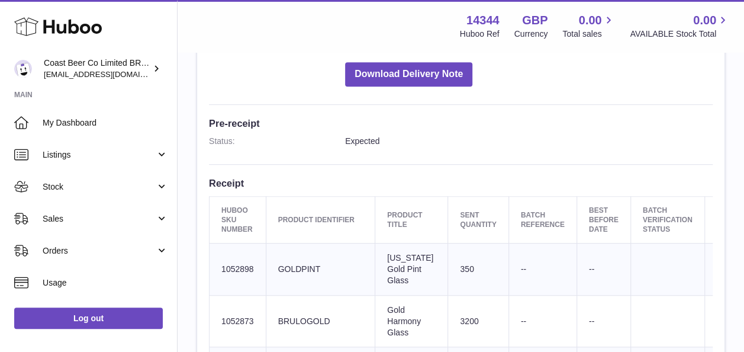
scroll to position [268, 0]
